Goal: Task Accomplishment & Management: Manage account settings

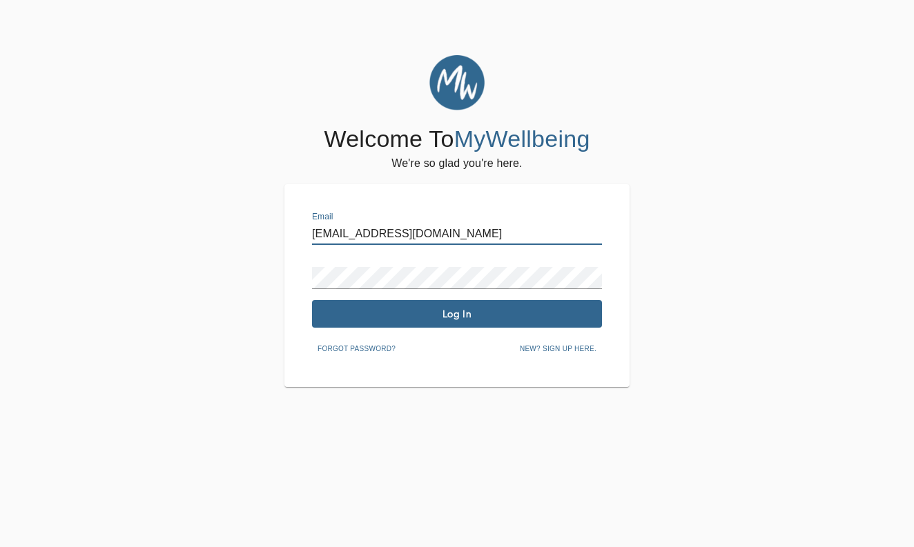
type input "[EMAIL_ADDRESS][DOMAIN_NAME]"
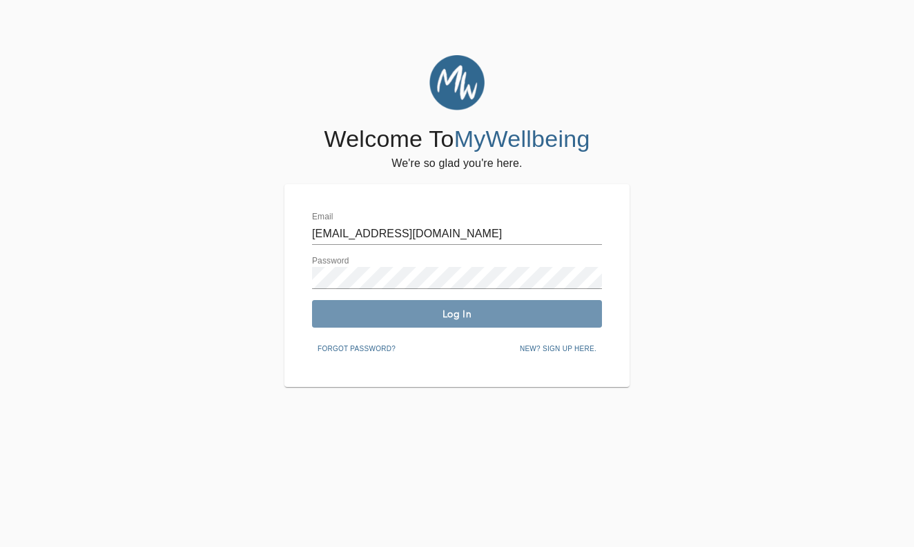
click at [545, 316] on span "Log In" at bounding box center [457, 314] width 279 height 13
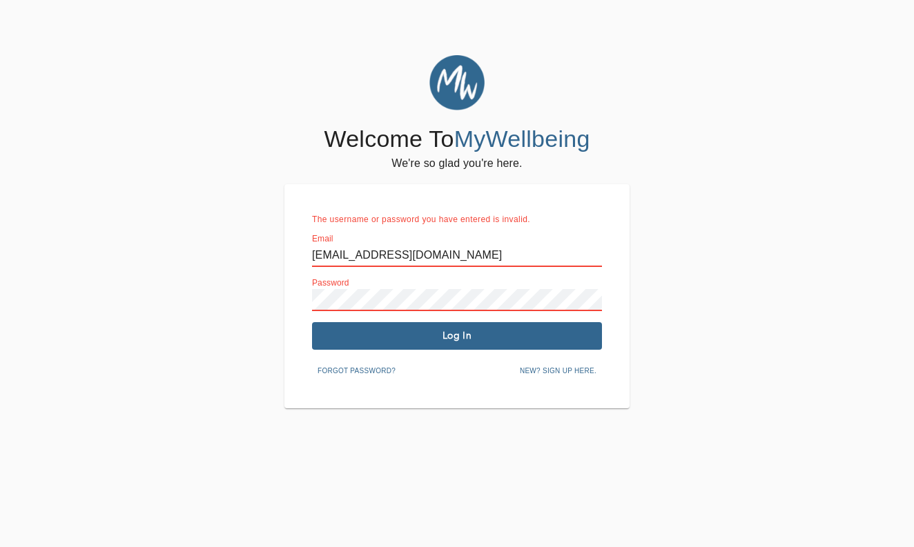
click at [365, 372] on span "Forgot password?" at bounding box center [357, 371] width 78 height 12
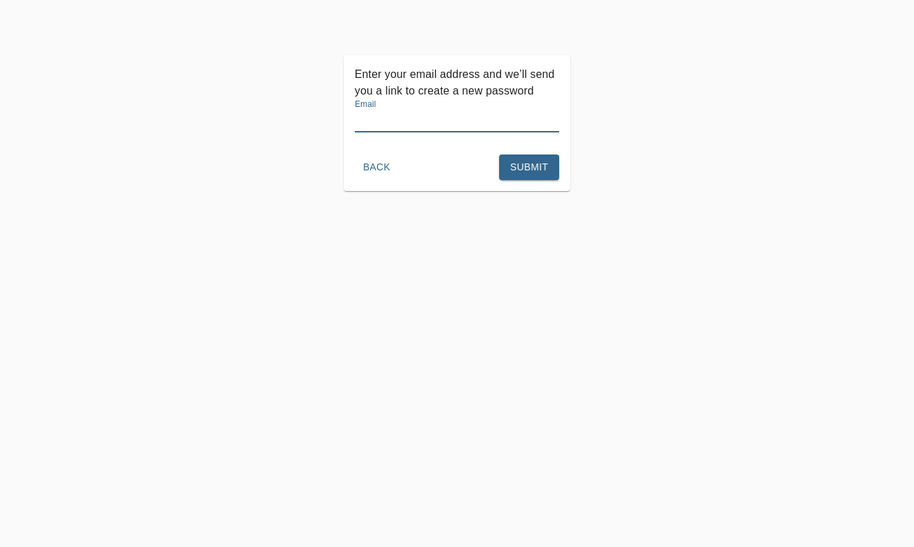
click at [413, 121] on input "text" at bounding box center [457, 121] width 205 height 22
click at [357, 117] on input "Lauren.glass27" at bounding box center [457, 121] width 205 height 22
click at [360, 120] on input "Lauren.glass27" at bounding box center [457, 121] width 205 height 22
click at [431, 122] on input "lauren.glass27" at bounding box center [457, 121] width 205 height 22
type input "[EMAIL_ADDRESS][DOMAIN_NAME]"
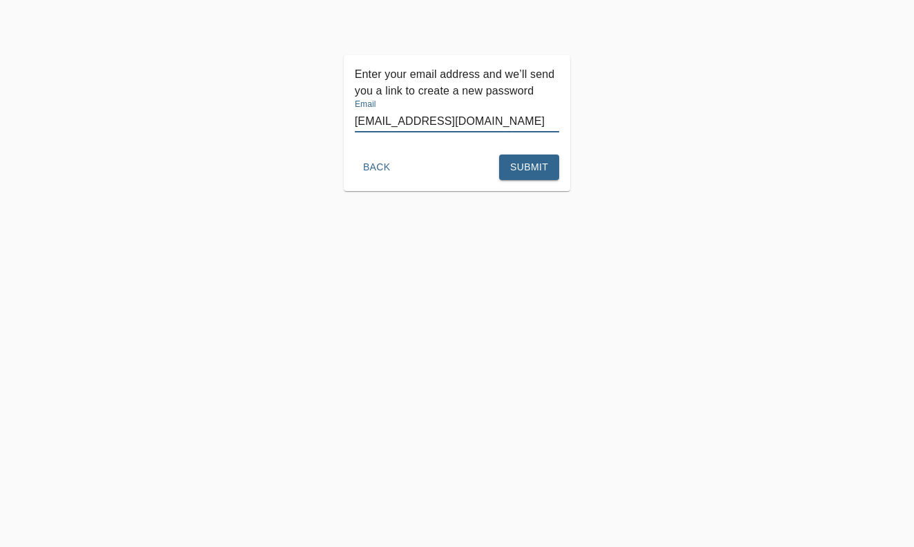
click at [532, 170] on span "Submit" at bounding box center [529, 167] width 38 height 17
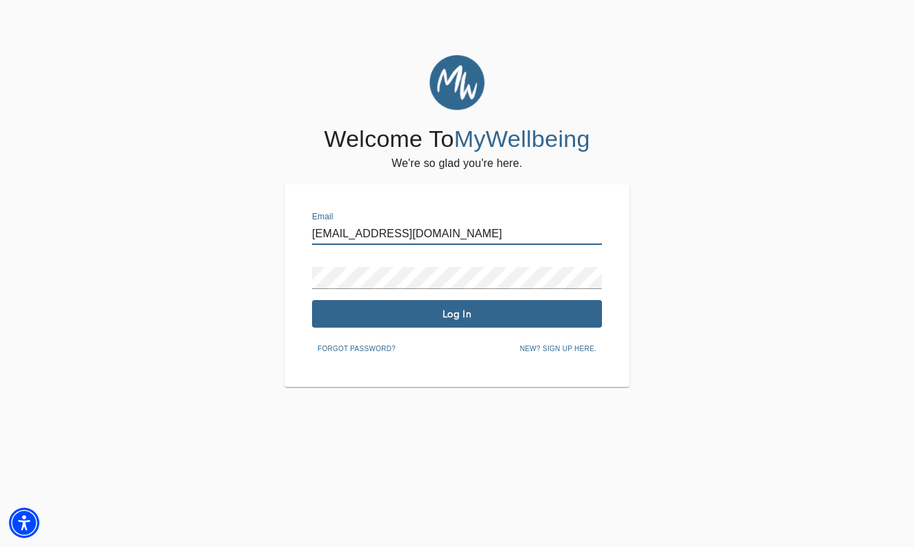
type input "[EMAIL_ADDRESS][DOMAIN_NAME]"
click at [354, 345] on span "Forgot password?" at bounding box center [357, 349] width 78 height 12
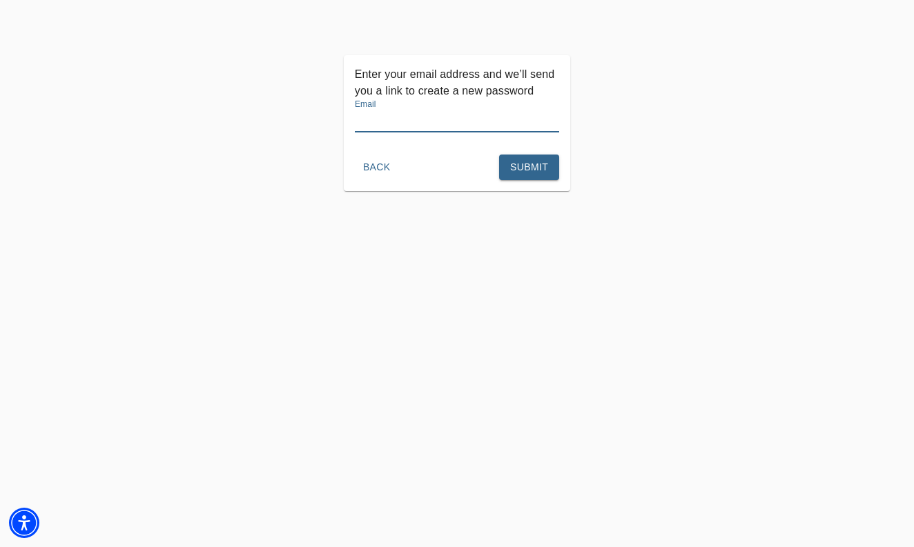
click at [393, 124] on input "text" at bounding box center [457, 121] width 205 height 22
click at [358, 121] on input "[DOMAIN_NAME]" at bounding box center [457, 121] width 205 height 22
click at [419, 122] on input "[DOMAIN_NAME]" at bounding box center [457, 121] width 205 height 22
type input "[EMAIL_ADDRESS][DOMAIN_NAME]"
click at [525, 161] on span "Submit" at bounding box center [529, 167] width 38 height 17
